Goal: Task Accomplishment & Management: Complete application form

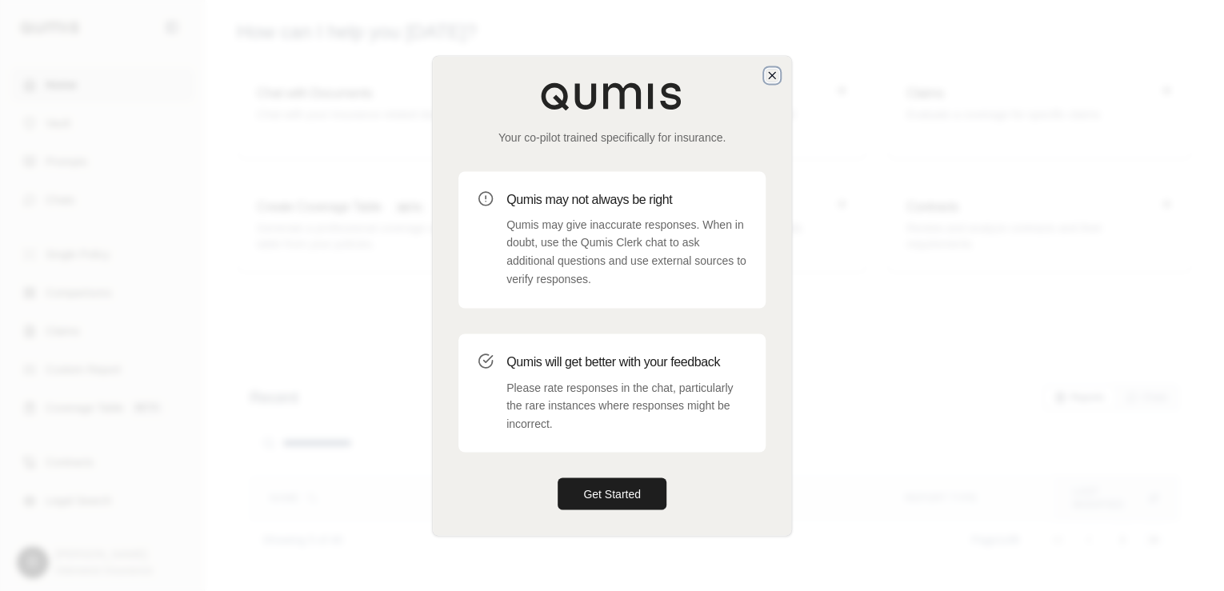
click at [773, 76] on icon "button" at bounding box center [772, 75] width 6 height 6
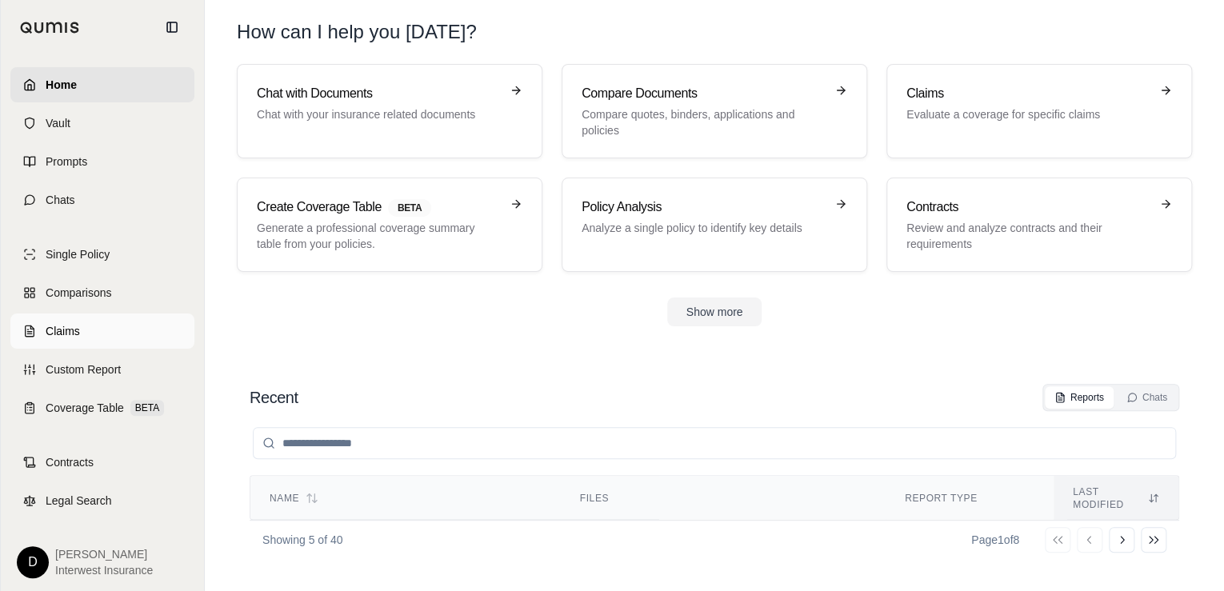
click at [89, 326] on link "Claims" at bounding box center [102, 330] width 184 height 35
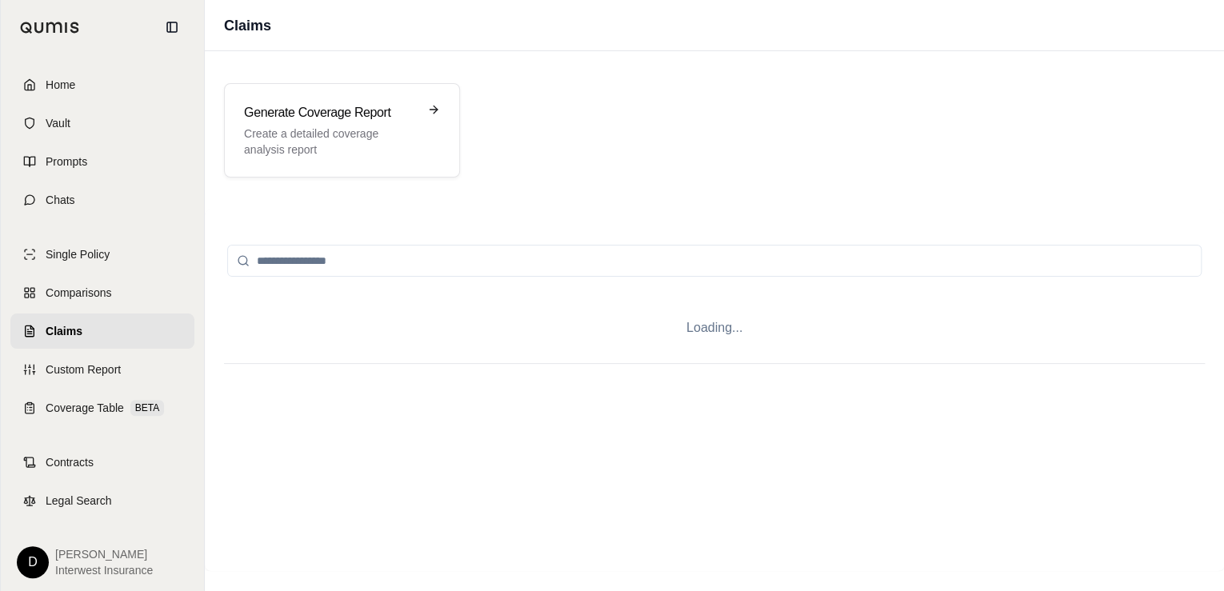
click at [338, 260] on input "search" at bounding box center [714, 261] width 974 height 32
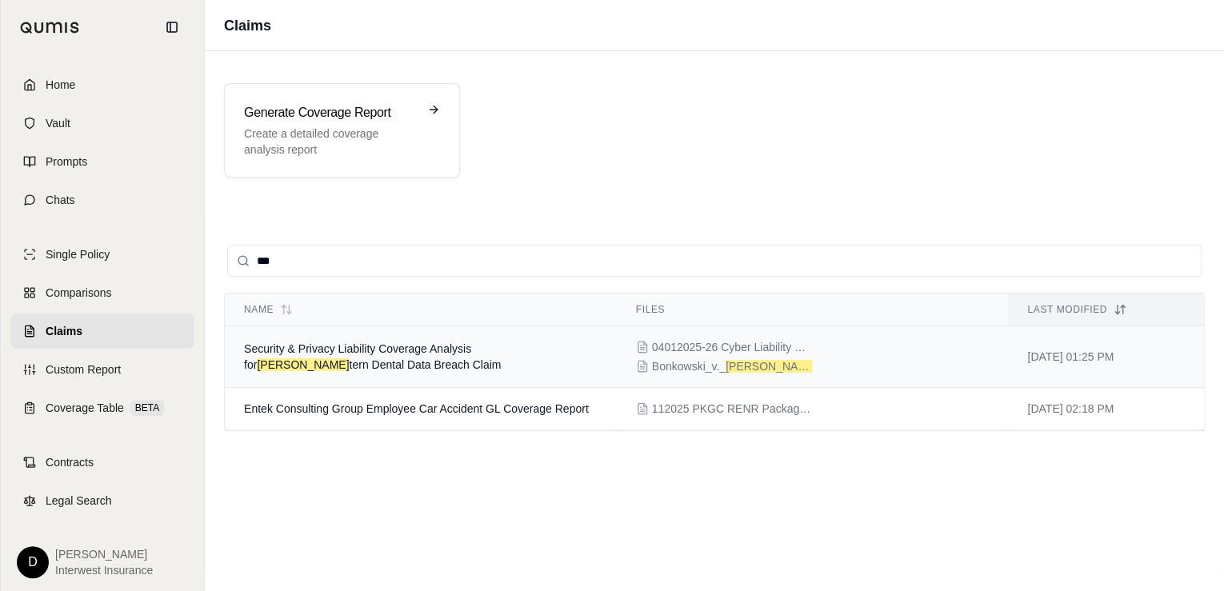
type input "***"
click at [501, 351] on span "Security & Privacy Liability Coverage Analysis for [PERSON_NAME] tern Dental Da…" at bounding box center [372, 356] width 257 height 29
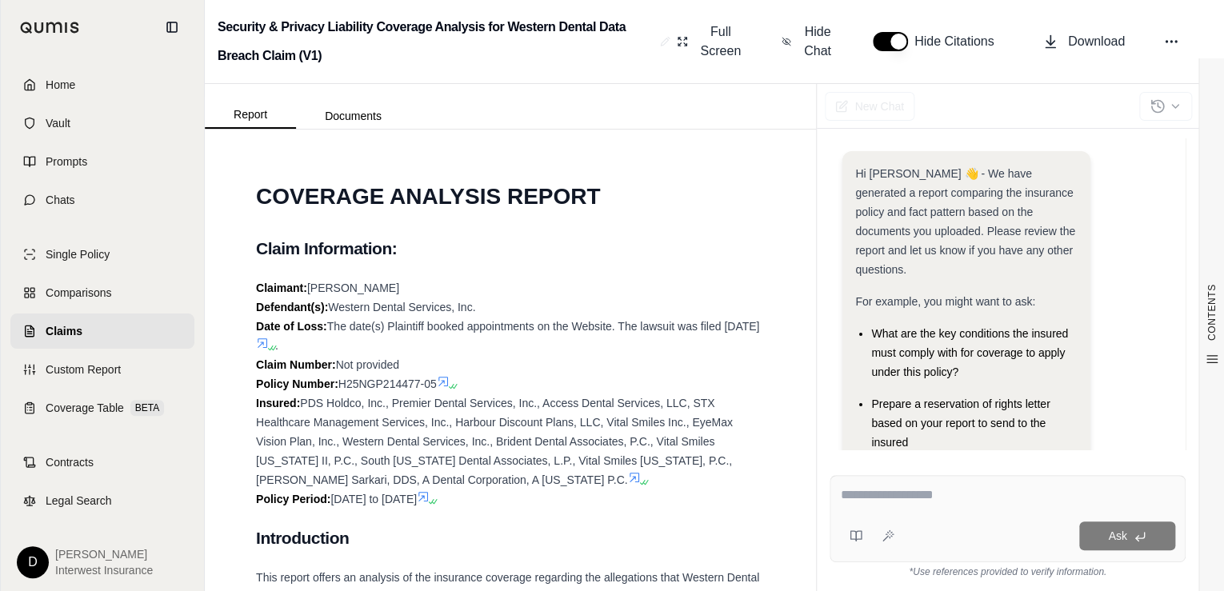
scroll to position [289, 0]
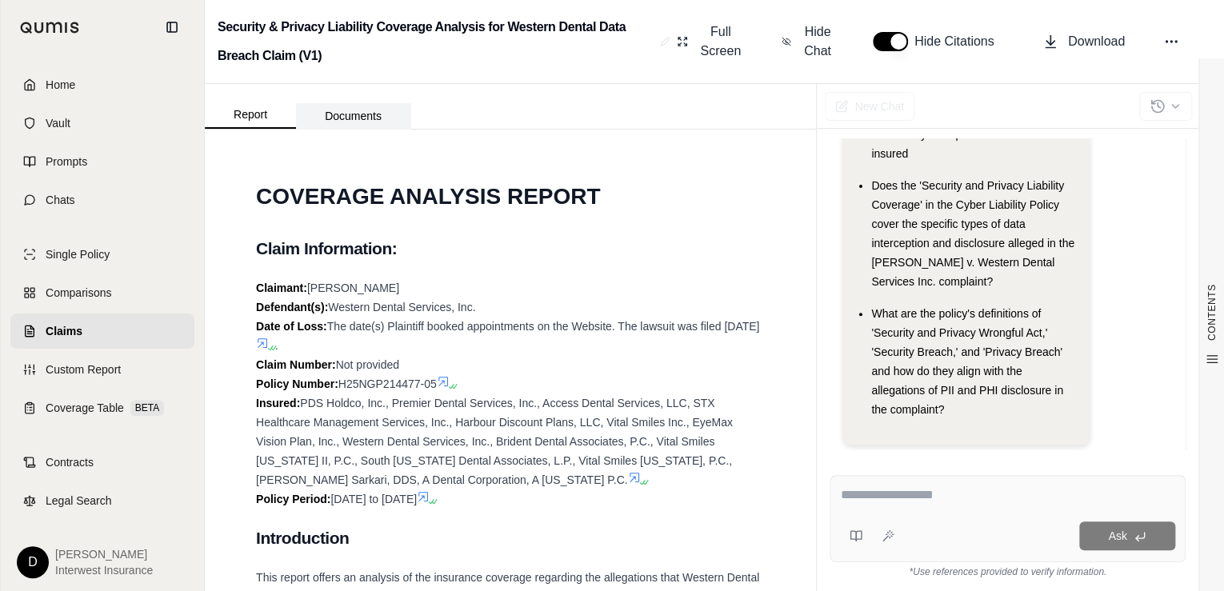
click at [330, 115] on button "Documents" at bounding box center [353, 116] width 114 height 26
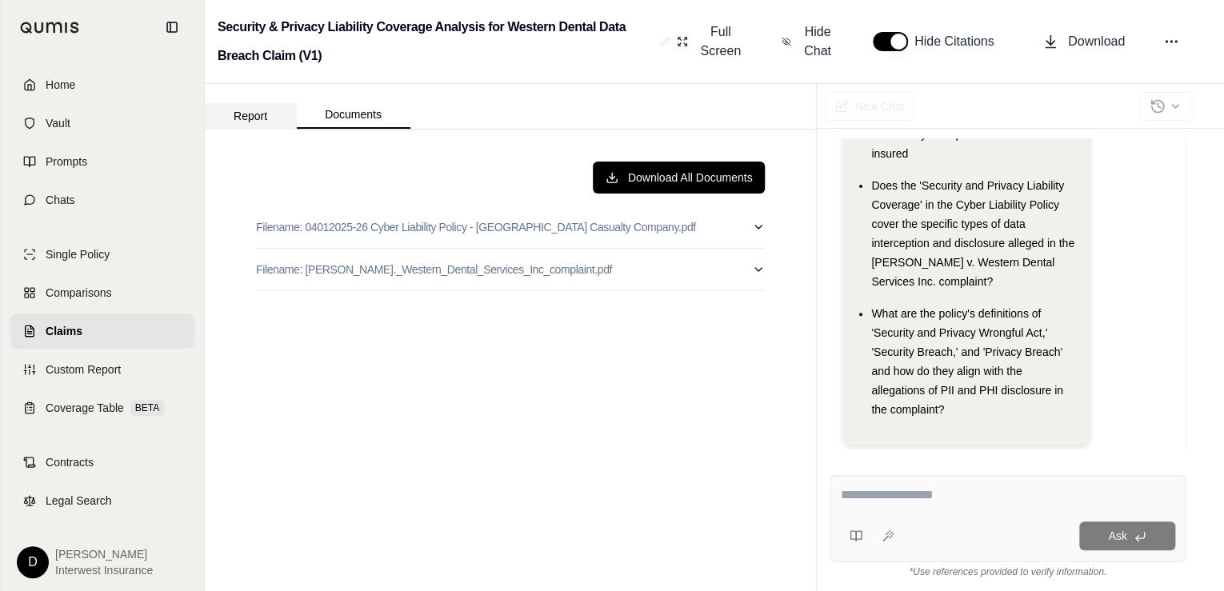
click at [240, 118] on button "Report" at bounding box center [250, 116] width 91 height 26
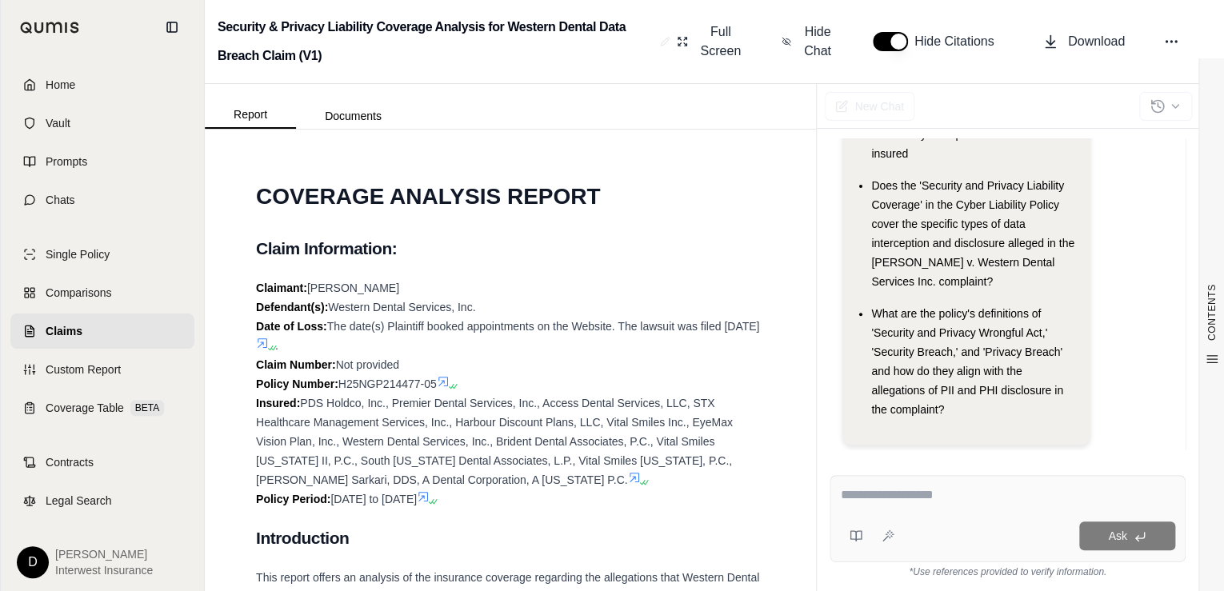
click at [358, 100] on div "Report Documents" at bounding box center [308, 113] width 206 height 32
click at [349, 111] on button "Documents" at bounding box center [353, 116] width 114 height 26
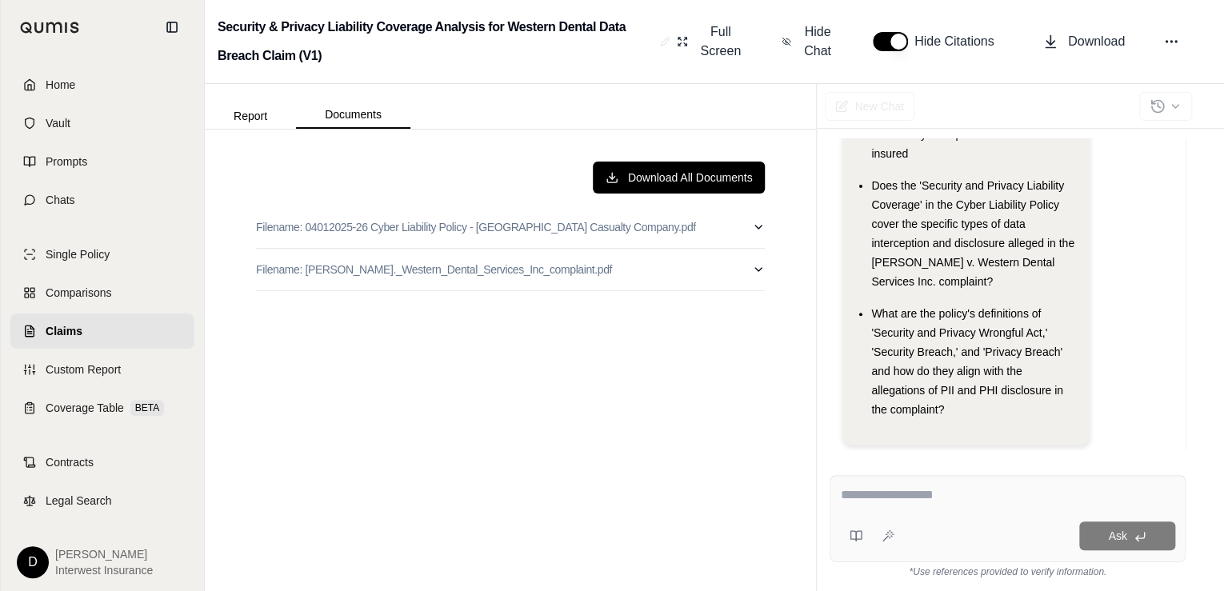
click at [236, 122] on button "Report" at bounding box center [250, 116] width 91 height 26
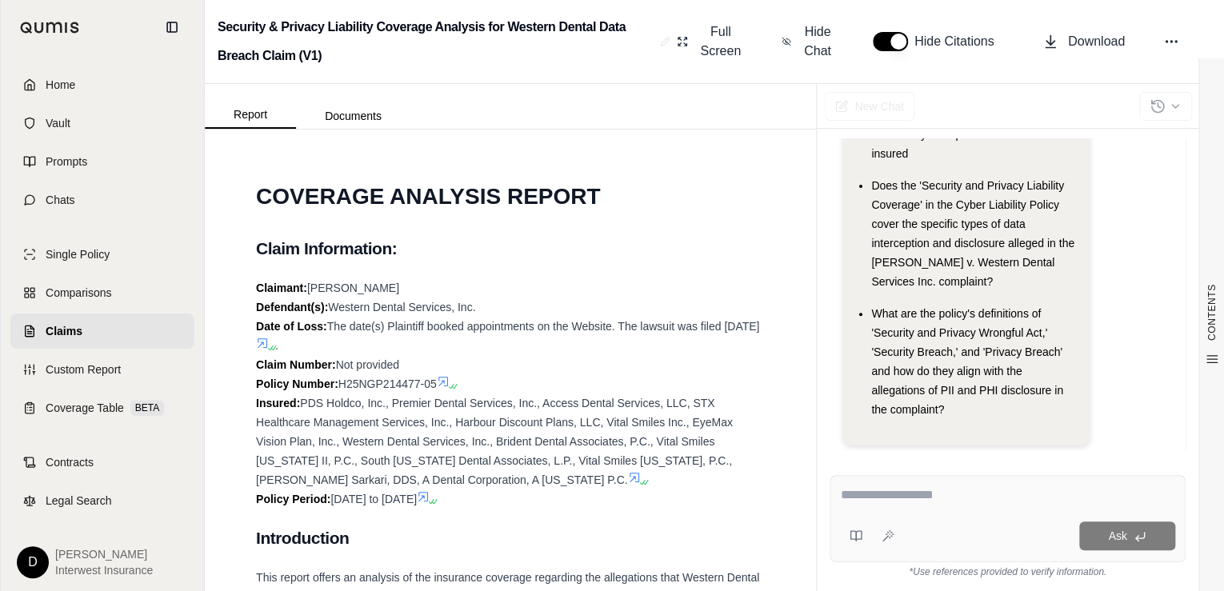
click at [70, 326] on span "Claims" at bounding box center [64, 331] width 37 height 16
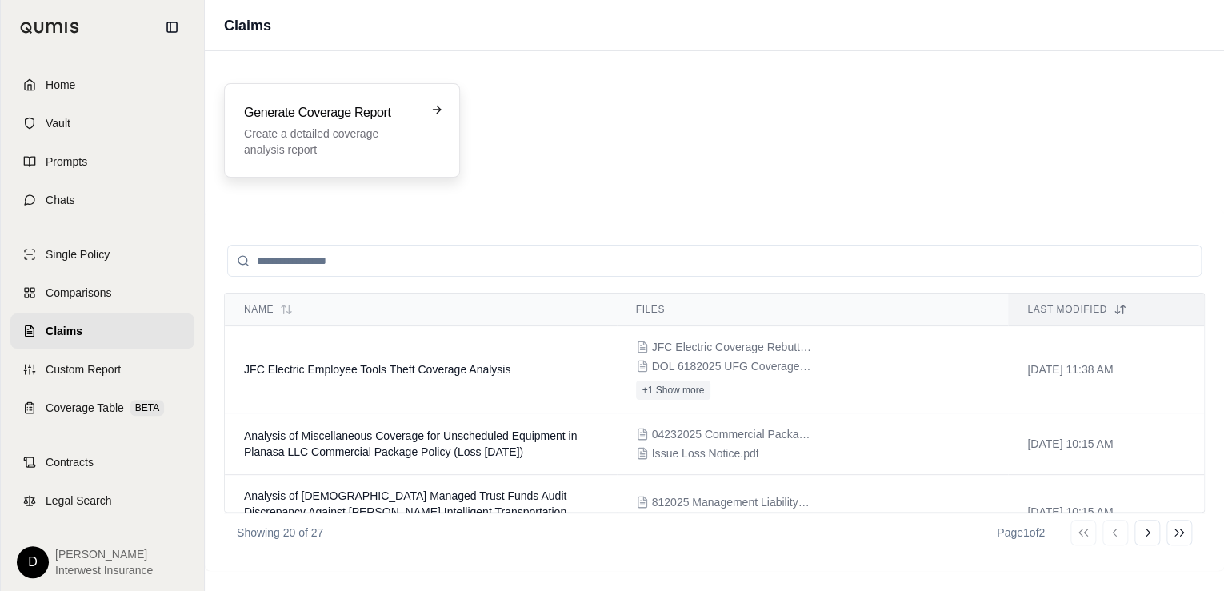
click at [304, 118] on h3 "Generate Coverage Report" at bounding box center [331, 112] width 174 height 19
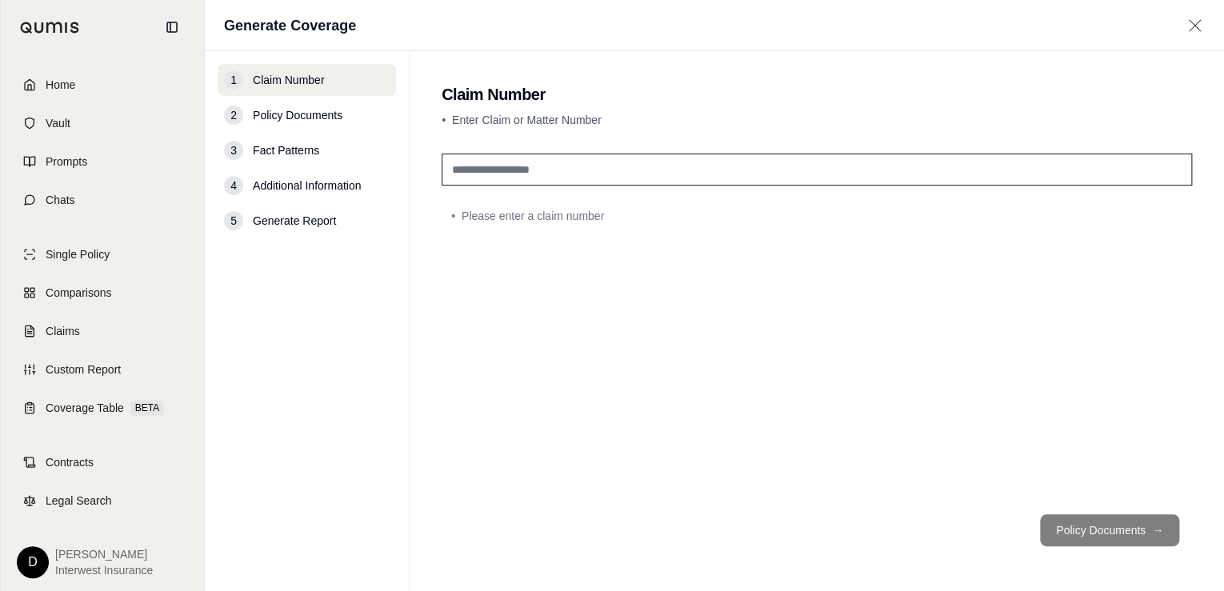
click at [501, 171] on input "text" at bounding box center [816, 170] width 750 height 32
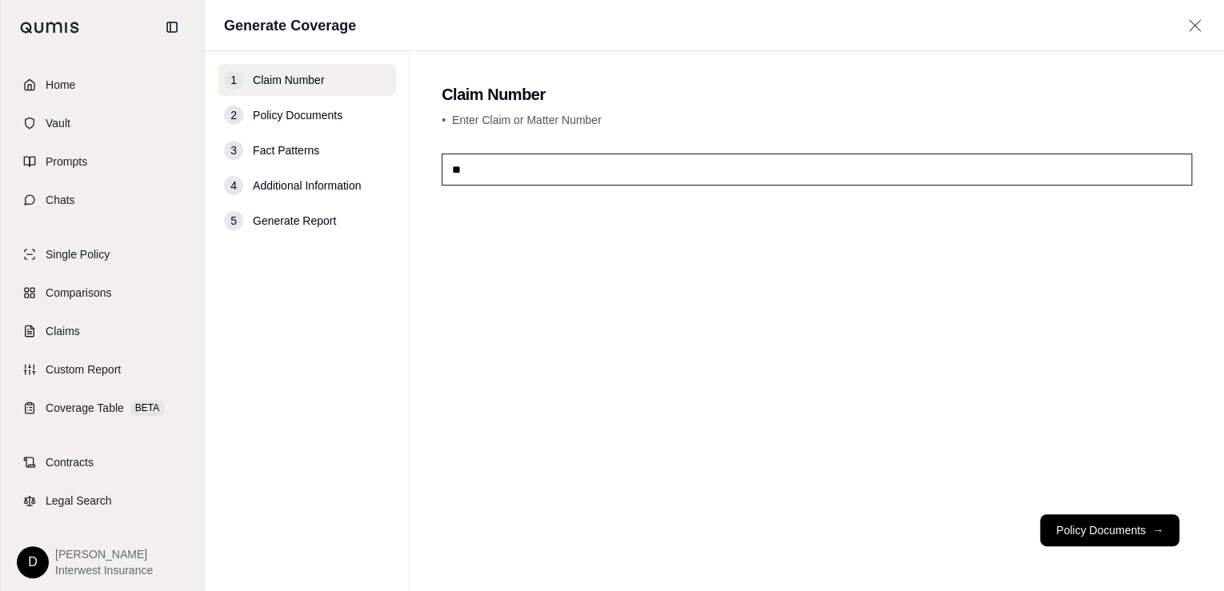
type input "*"
type input "**********"
click at [1100, 524] on button "Policy Documents →" at bounding box center [1109, 530] width 139 height 32
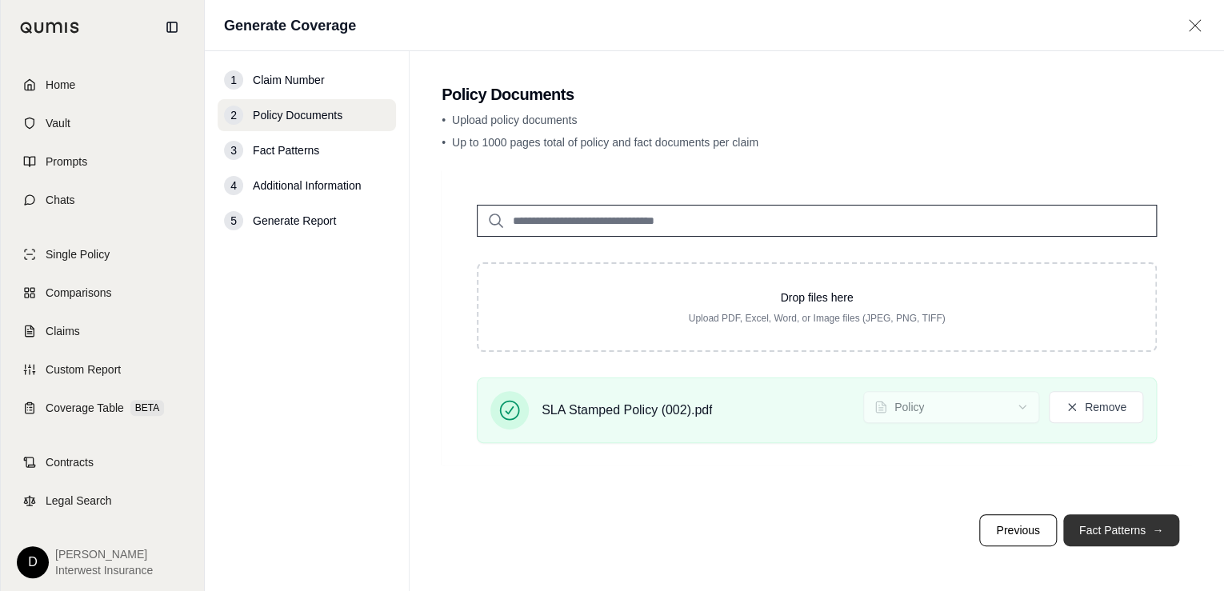
click at [1112, 528] on button "Fact Patterns →" at bounding box center [1121, 530] width 116 height 32
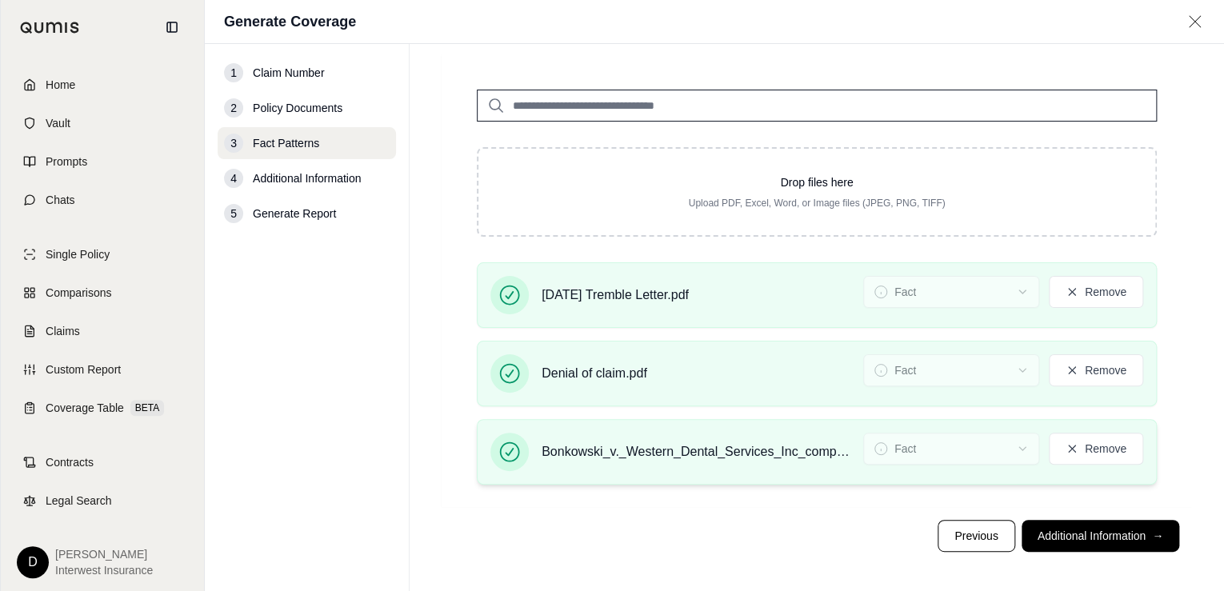
scroll to position [90, 0]
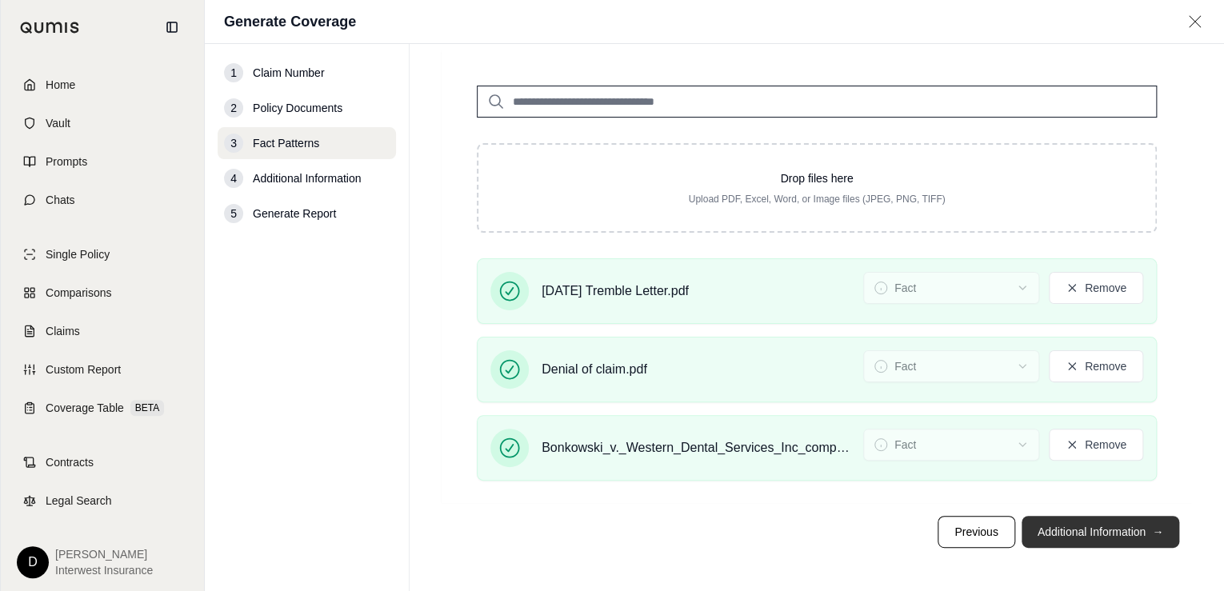
click at [1107, 533] on button "Additional Information →" at bounding box center [1100, 532] width 158 height 32
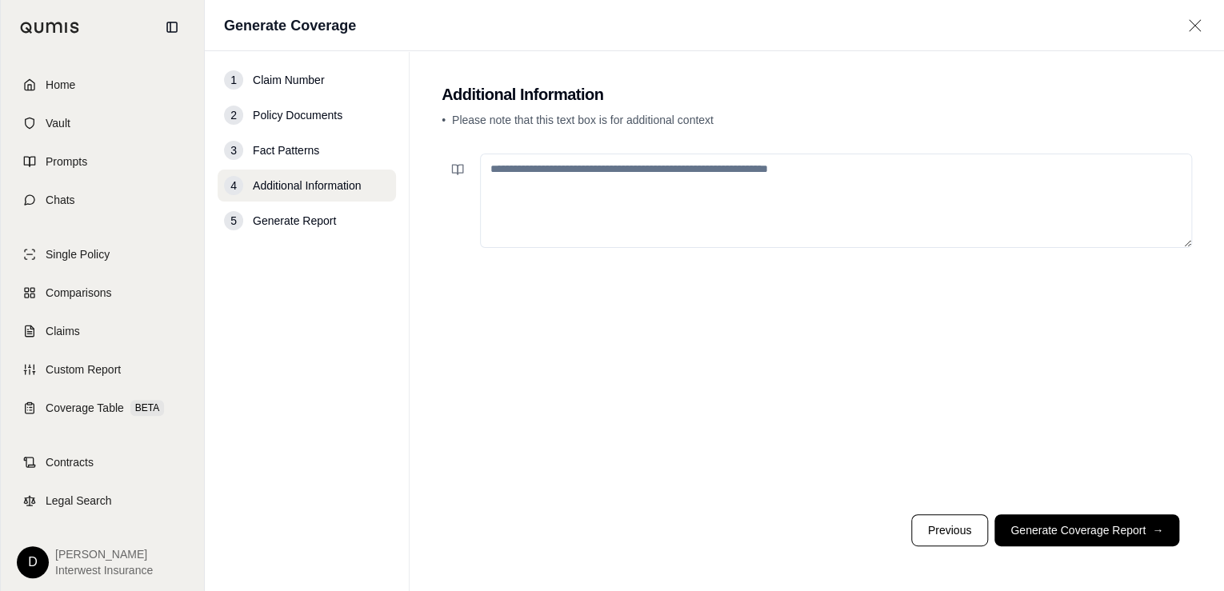
click at [678, 214] on textarea at bounding box center [836, 201] width 712 height 94
type textarea "*"
click at [1065, 530] on button "Generate Coverage Report →" at bounding box center [1086, 530] width 185 height 32
